Goal: Task Accomplishment & Management: Manage account settings

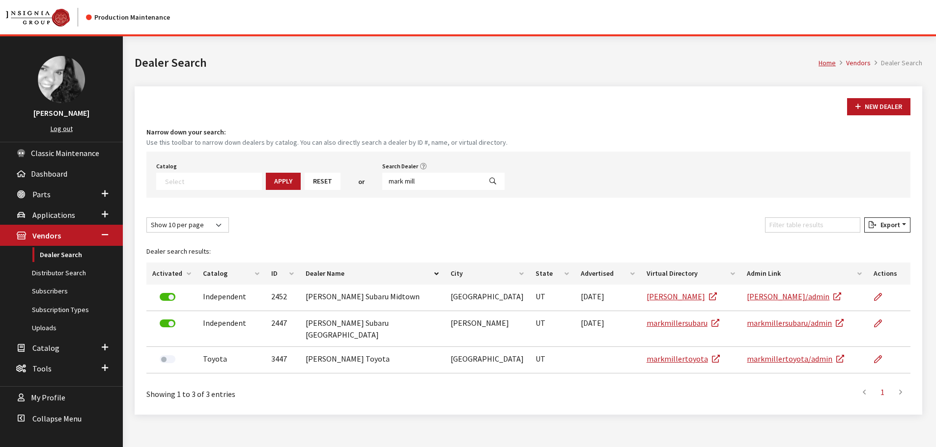
select select
click at [409, 181] on input "mark mill" at bounding box center [431, 181] width 99 height 17
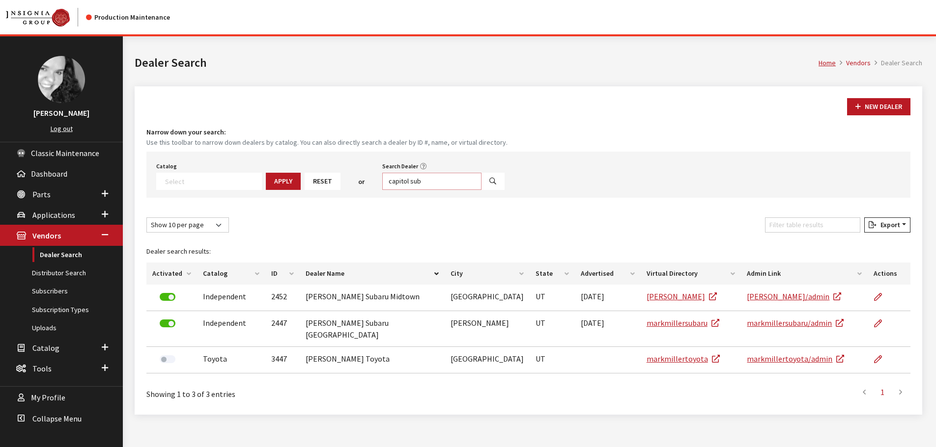
type input "capitol sub"
select select
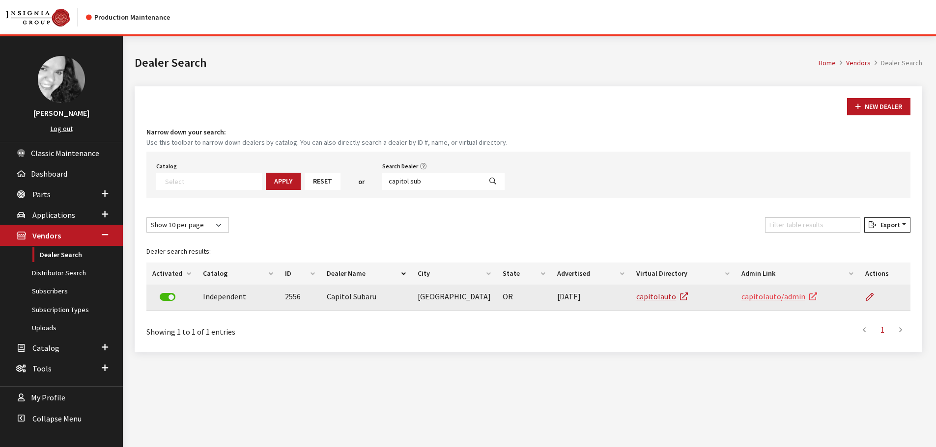
click at [773, 299] on link "capitolauto/admin" at bounding box center [779, 297] width 76 height 10
click at [870, 297] on icon at bounding box center [869, 298] width 8 height 8
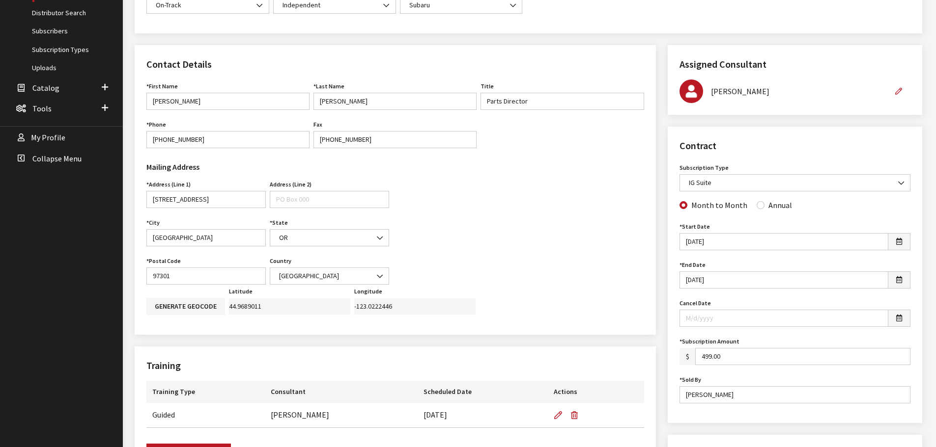
scroll to position [295, 0]
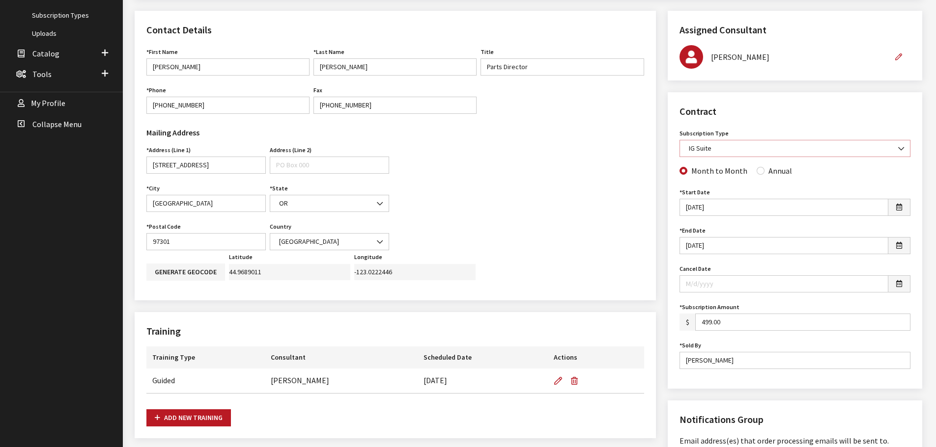
click at [898, 144] on b at bounding box center [898, 144] width 0 height 0
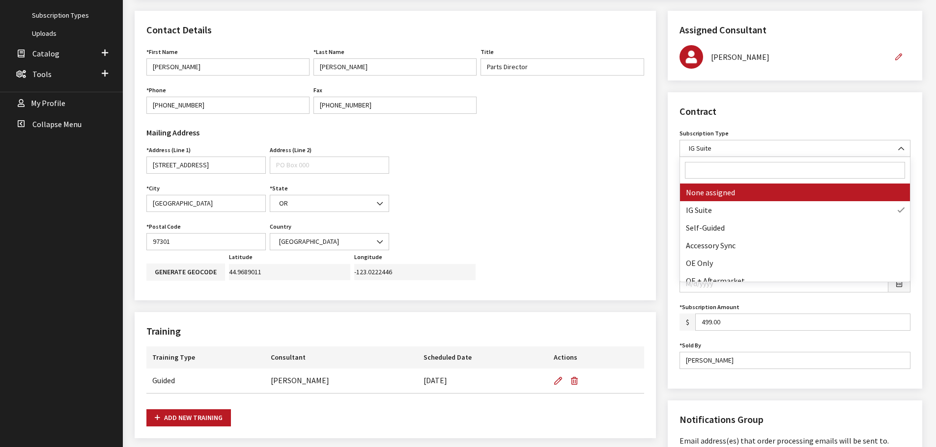
click at [659, 90] on div "Contact Details First Name Tom First Name is required. Last Name Dalton Last Na…" at bounding box center [395, 403] width 533 height 785
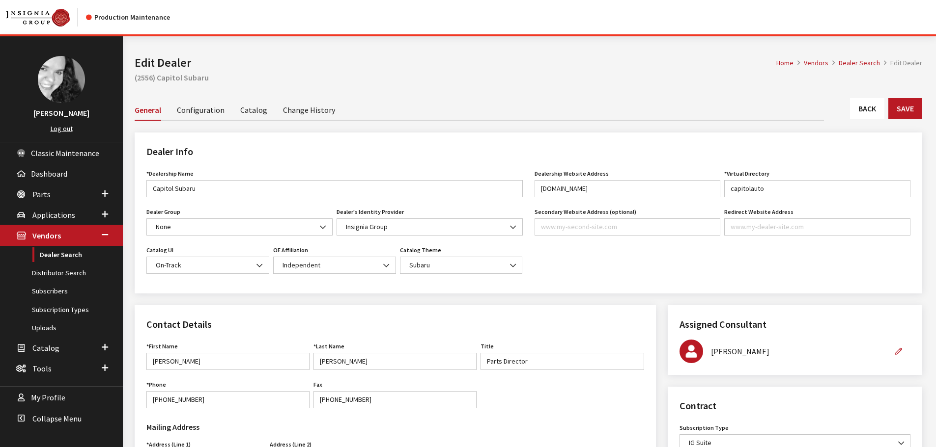
click at [865, 111] on link "Back" at bounding box center [867, 108] width 34 height 21
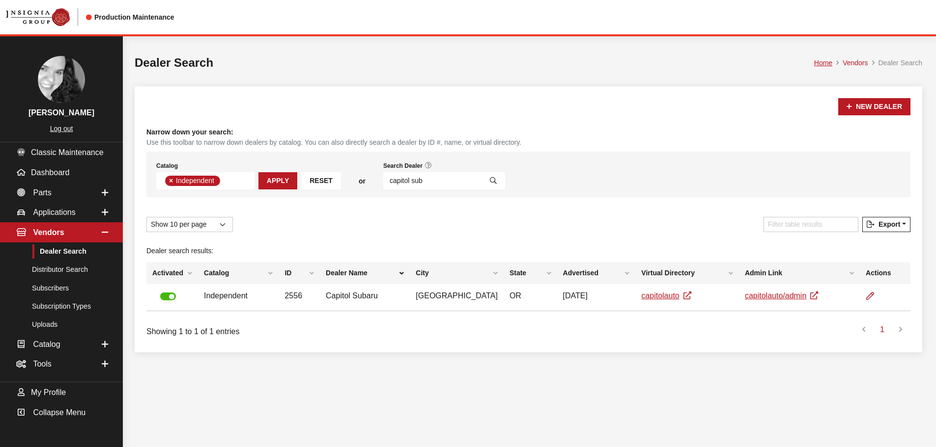
scroll to position [72, 0]
click at [417, 182] on input "capitol sub" at bounding box center [432, 180] width 99 height 17
type input "kia"
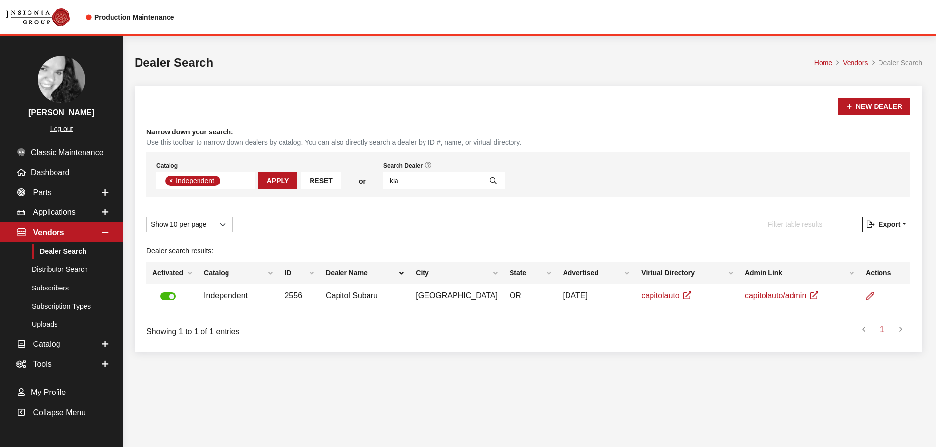
select select
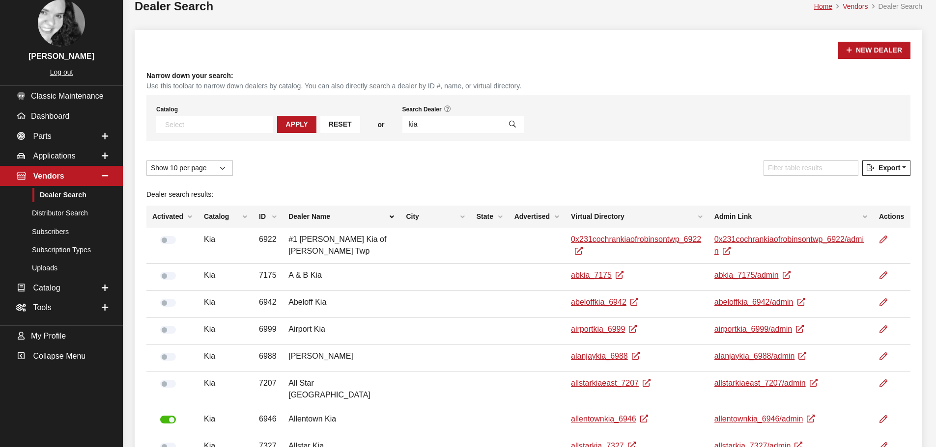
scroll to position [98, 0]
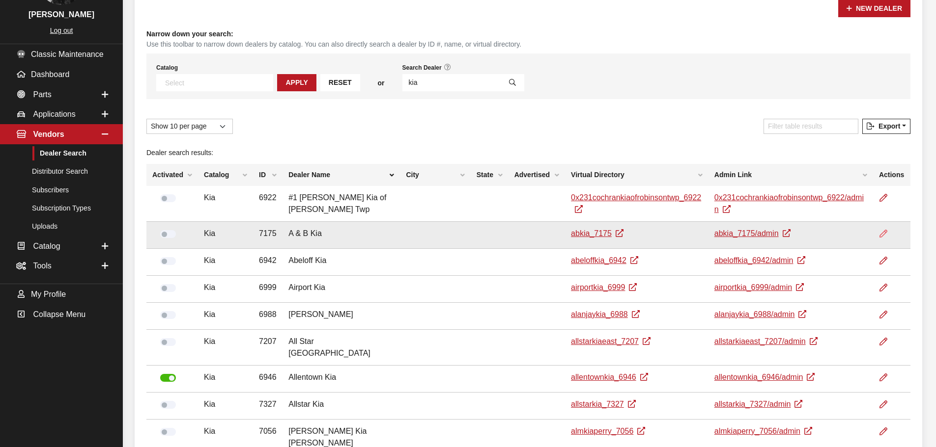
click at [887, 231] on icon at bounding box center [883, 234] width 8 height 8
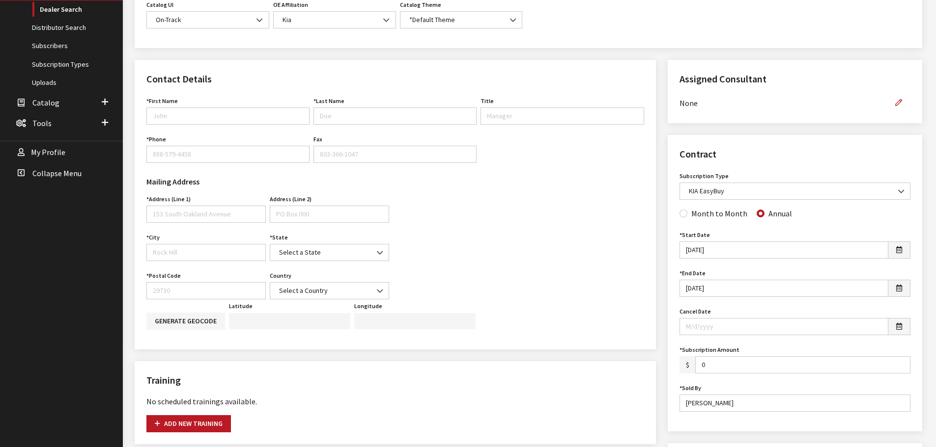
scroll to position [295, 0]
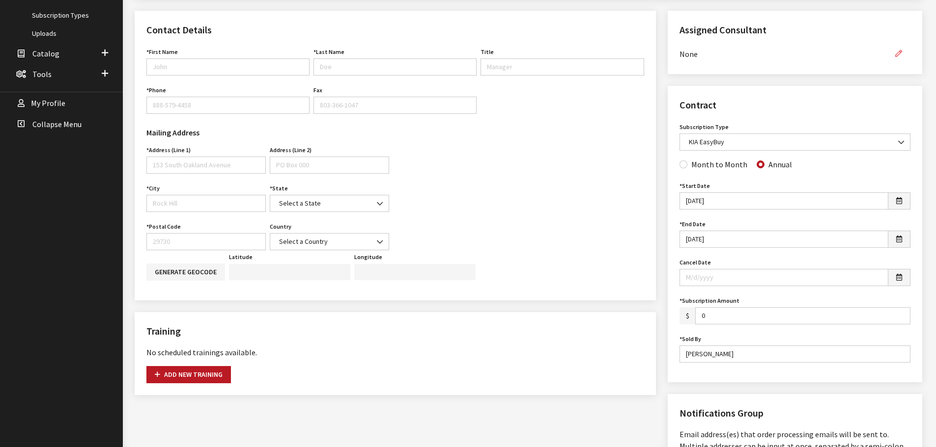
click at [898, 56] on icon "button" at bounding box center [898, 54] width 7 height 7
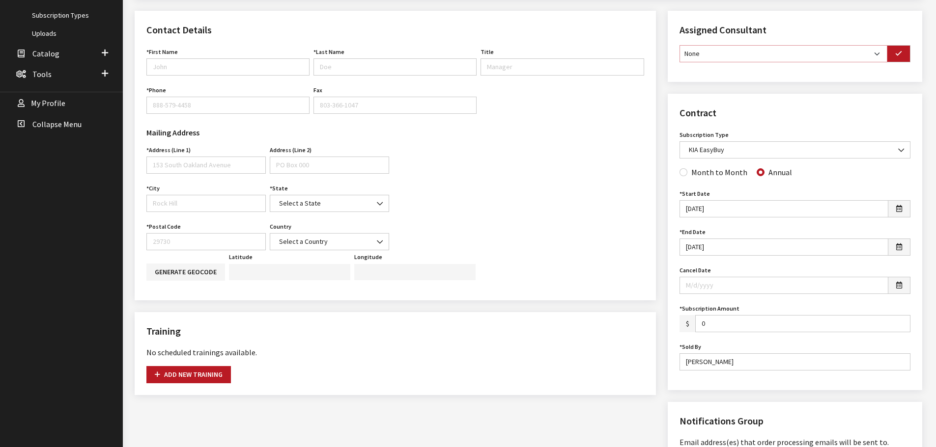
click at [877, 56] on select "None [PERSON_NAME] [PERSON_NAME] [PERSON_NAME] [PERSON_NAME] [PERSON_NAME]" at bounding box center [783, 53] width 208 height 17
click at [914, 86] on div "Assigned Consultant Assigned Consultant None [PERSON_NAME] [PERSON_NAME] [PERSO…" at bounding box center [795, 360] width 266 height 698
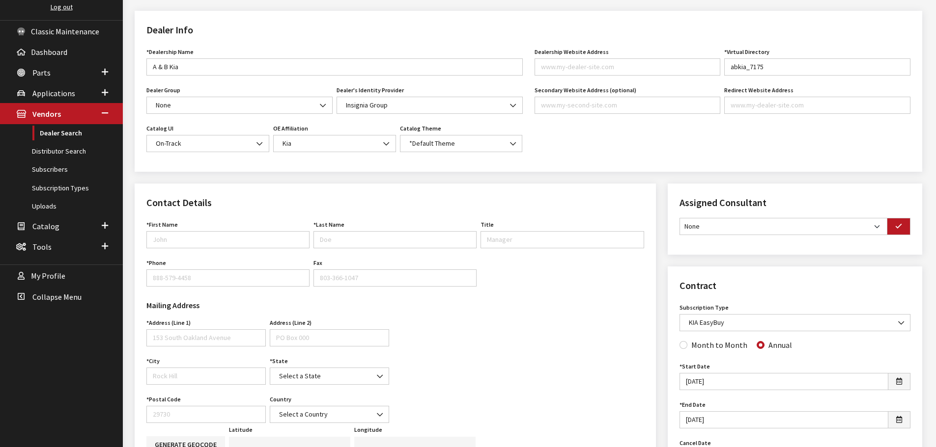
scroll to position [98, 0]
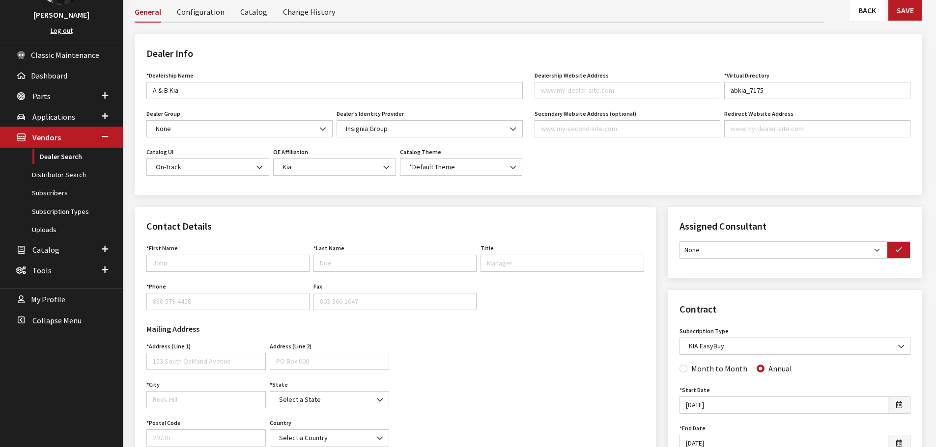
click at [872, 10] on link "Back" at bounding box center [867, 10] width 34 height 21
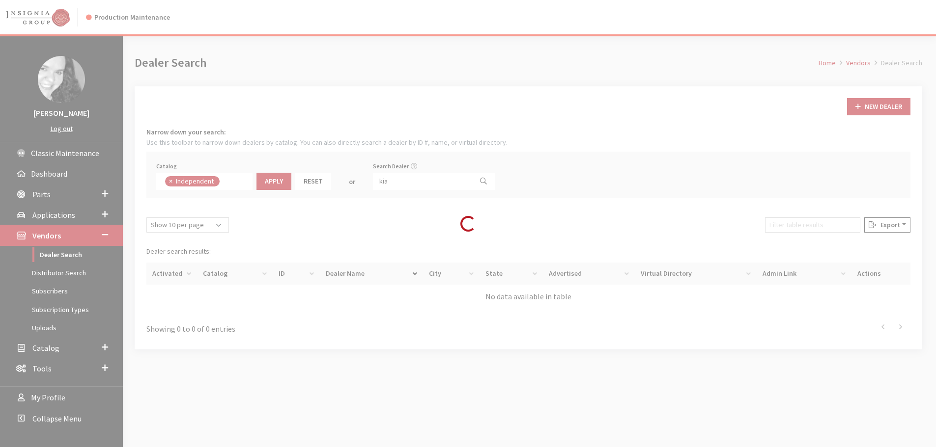
click at [539, 200] on div "New Dealer Narrow down your search: Use this toolbar to narrow down dealers by …" at bounding box center [528, 217] width 787 height 263
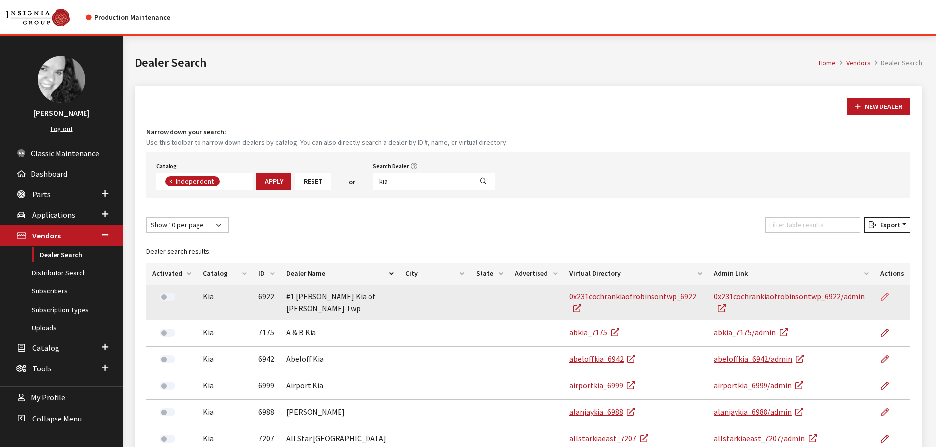
click at [888, 297] on icon at bounding box center [885, 298] width 8 height 8
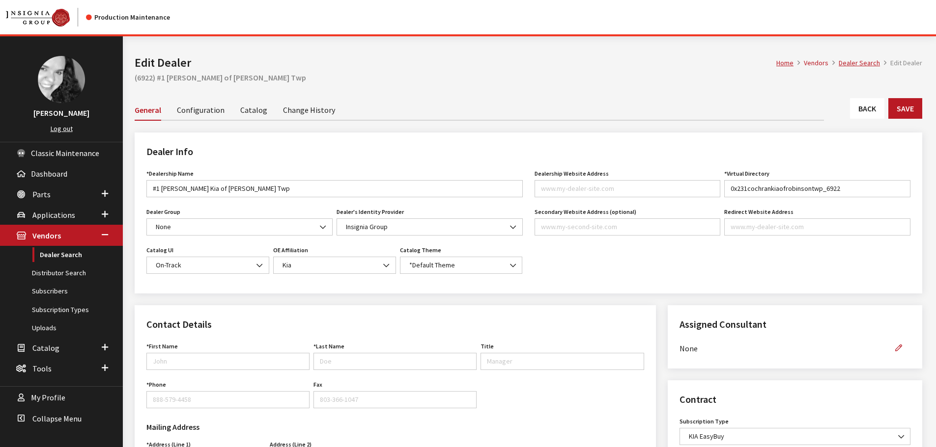
click at [866, 112] on link "Back" at bounding box center [867, 108] width 34 height 21
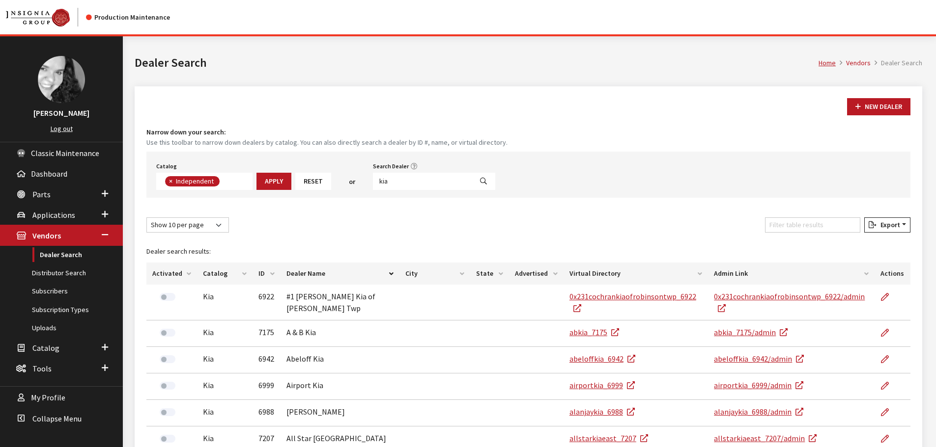
scroll to position [72, 0]
click at [387, 178] on input "kia" at bounding box center [422, 181] width 99 height 17
type input "gary yeom"
select select
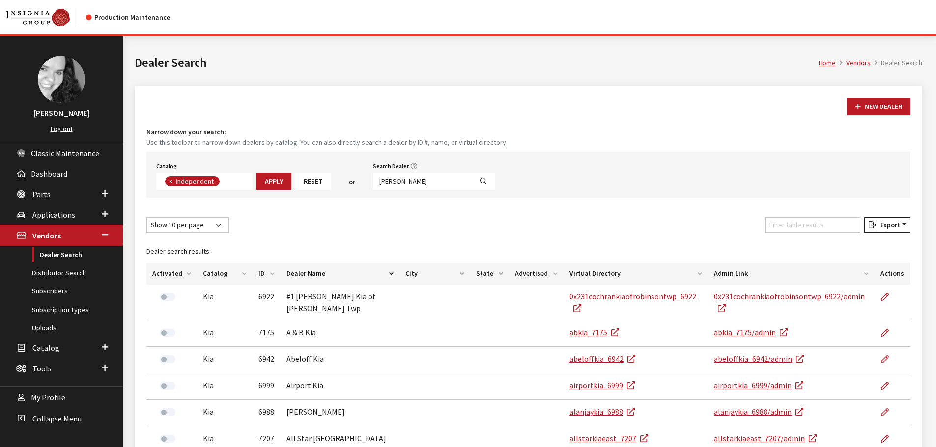
scroll to position [103, 0]
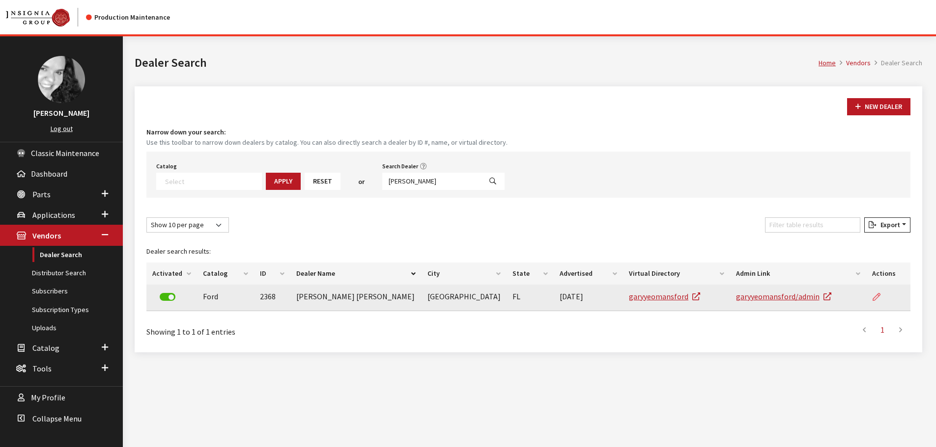
click at [878, 294] on icon at bounding box center [876, 298] width 8 height 8
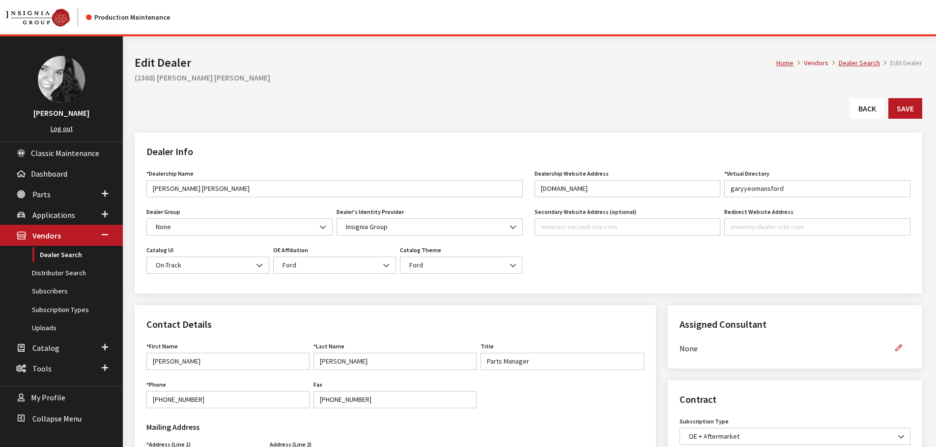
type input "399.00"
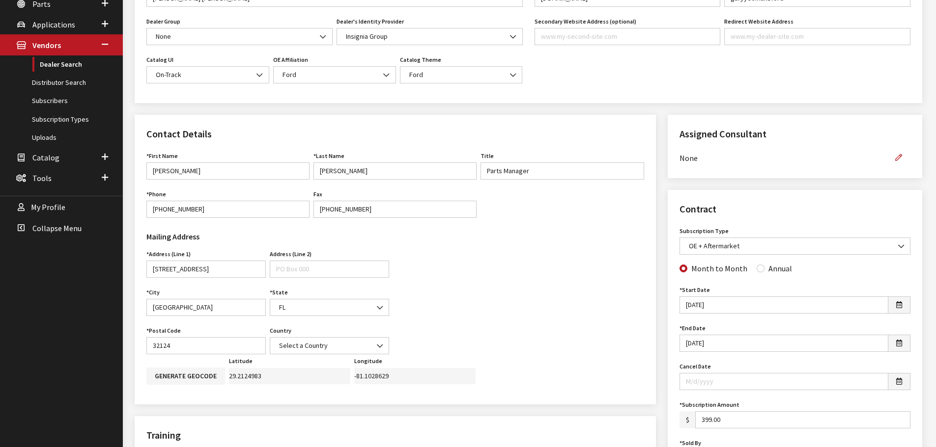
scroll to position [196, 0]
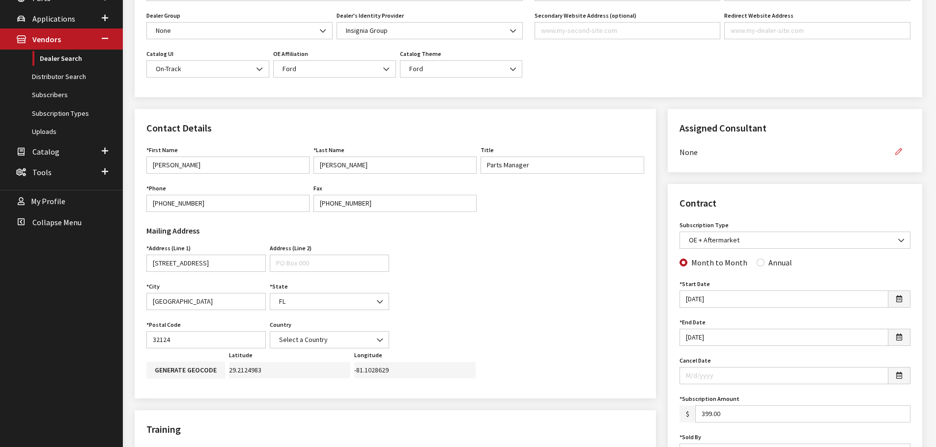
click at [898, 150] on icon "button" at bounding box center [898, 152] width 7 height 7
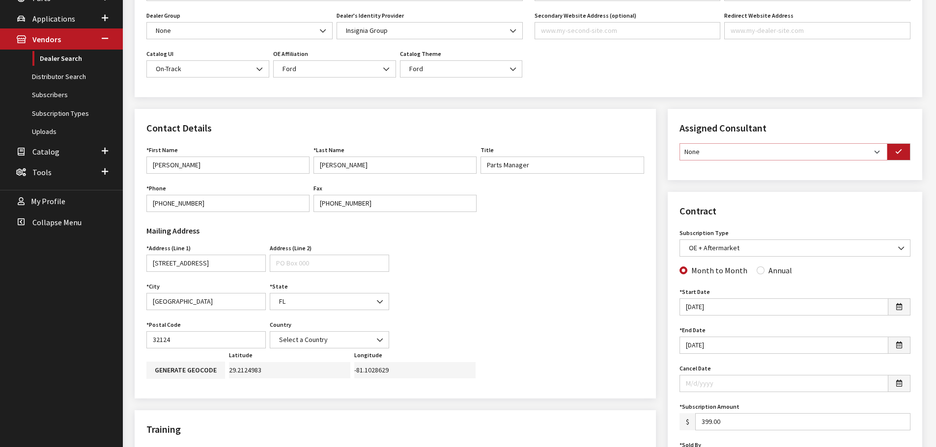
click at [877, 153] on select "None [PERSON_NAME] [PERSON_NAME] [PERSON_NAME] [PERSON_NAME] [PERSON_NAME]" at bounding box center [783, 151] width 208 height 17
select select "30"
click at [679, 143] on select "None [PERSON_NAME] [PERSON_NAME] [PERSON_NAME] [PERSON_NAME] [PERSON_NAME]" at bounding box center [783, 151] width 208 height 17
click at [900, 155] on icon "button" at bounding box center [898, 152] width 7 height 7
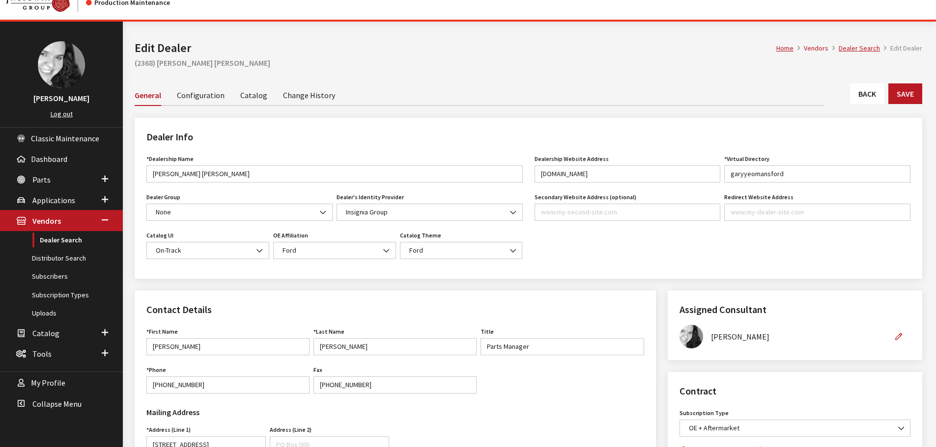
scroll to position [0, 0]
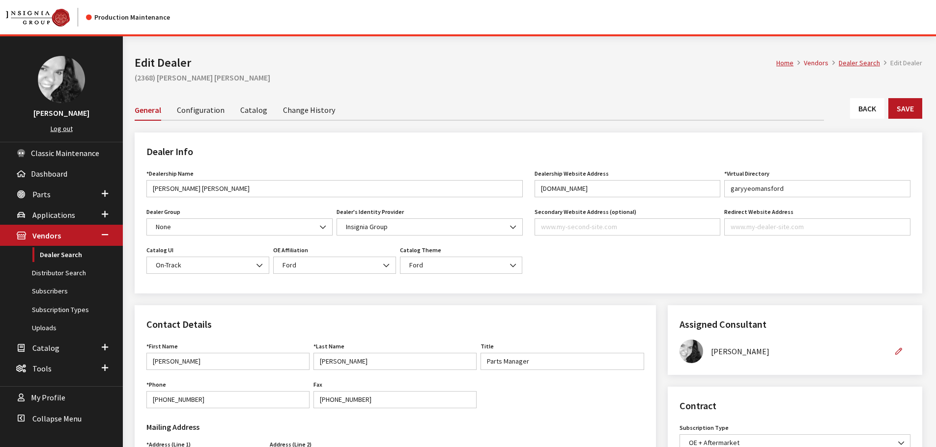
click at [865, 111] on link "Back" at bounding box center [867, 108] width 34 height 21
click at [866, 110] on link "Back" at bounding box center [867, 108] width 34 height 21
click at [901, 113] on button "Save" at bounding box center [905, 108] width 34 height 21
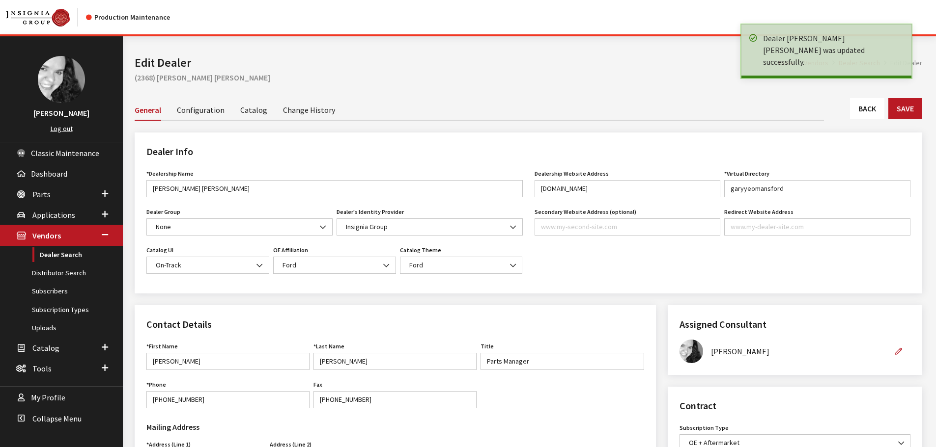
click at [866, 108] on link "Back" at bounding box center [867, 108] width 34 height 21
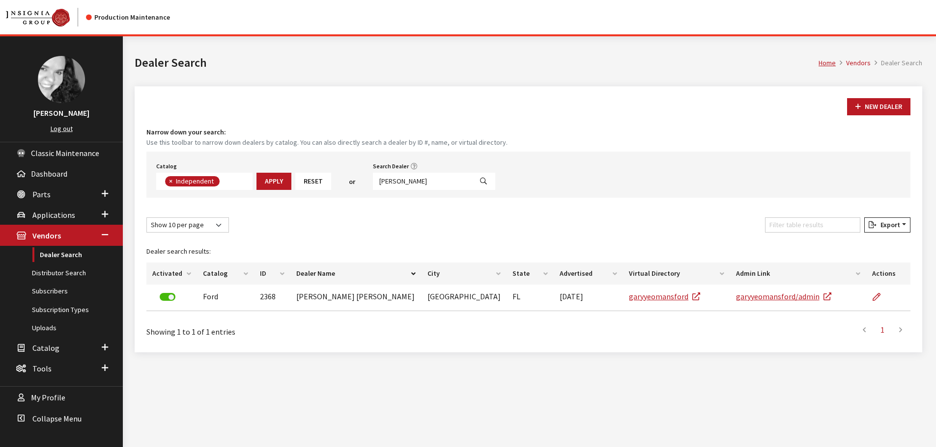
scroll to position [72, 0]
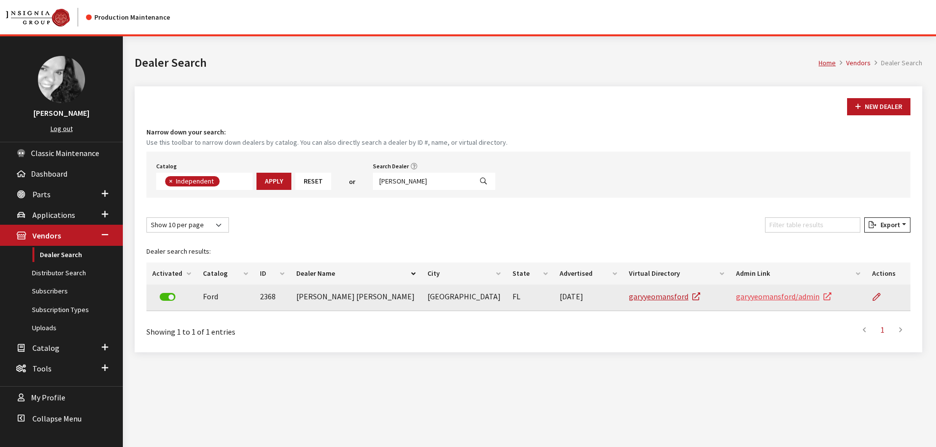
click at [762, 299] on link "garyyeomansford/admin" at bounding box center [783, 297] width 95 height 10
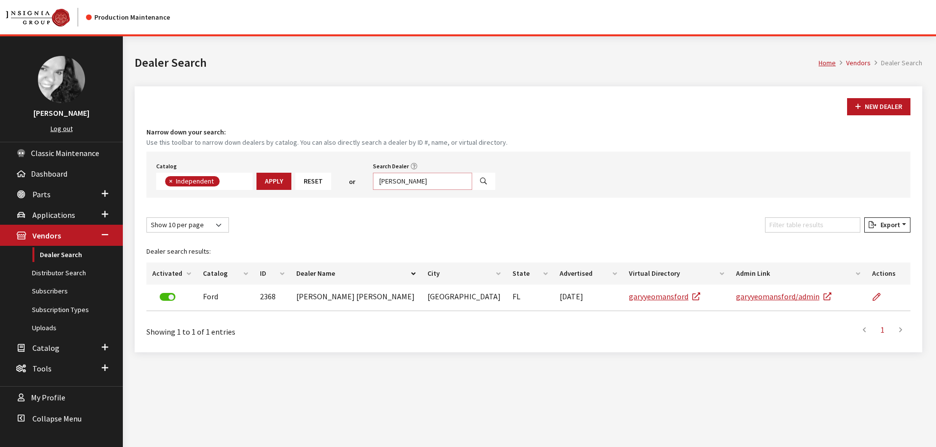
click at [413, 183] on input "[PERSON_NAME]" at bounding box center [422, 181] width 99 height 17
type input "dfw"
select select
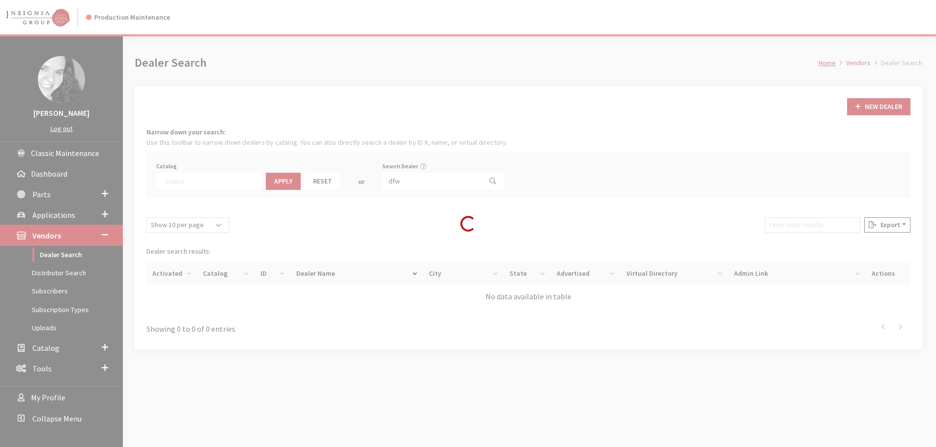
scroll to position [103, 0]
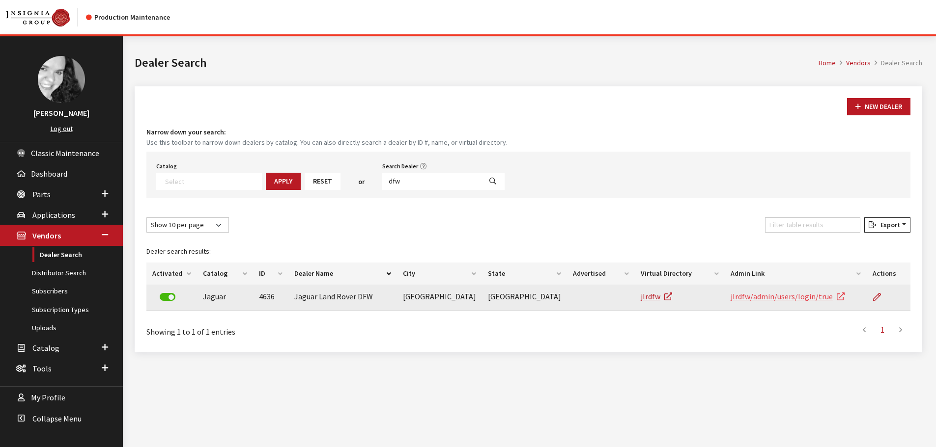
click at [765, 297] on link "jlrdfw/admin/users/login/true" at bounding box center [787, 297] width 114 height 10
click at [640, 300] on link "jlrdfw" at bounding box center [655, 297] width 31 height 10
click at [793, 298] on link "jlrdfw/admin/users/login/true" at bounding box center [787, 297] width 114 height 10
click at [753, 296] on link "jlrdfw/admin/users/login/true" at bounding box center [787, 297] width 114 height 10
click at [759, 296] on link "jlrdfw/admin/users/login/true" at bounding box center [787, 297] width 114 height 10
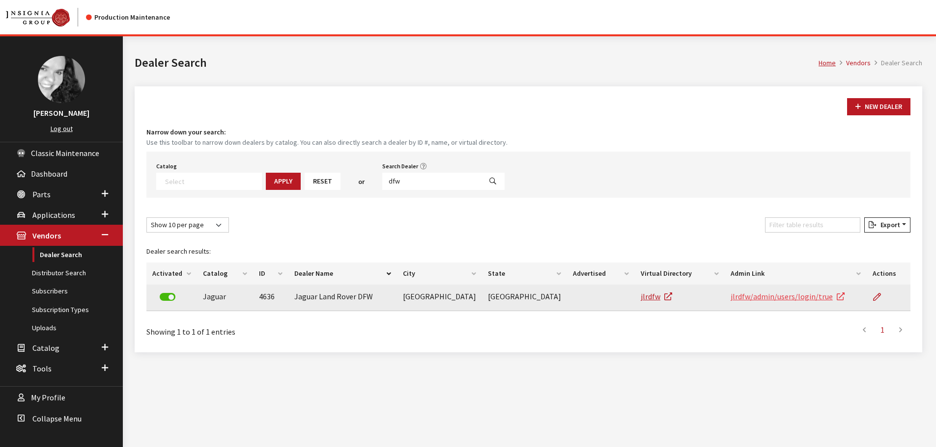
click at [776, 296] on link "jlrdfw/admin/users/login/true" at bounding box center [787, 297] width 114 height 10
